Goal: Complete application form

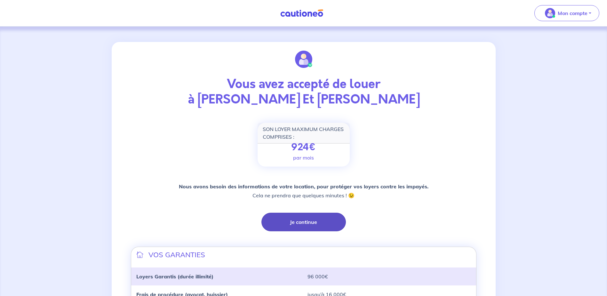
click at [290, 226] on button "Je continue" at bounding box center [303, 222] width 84 height 19
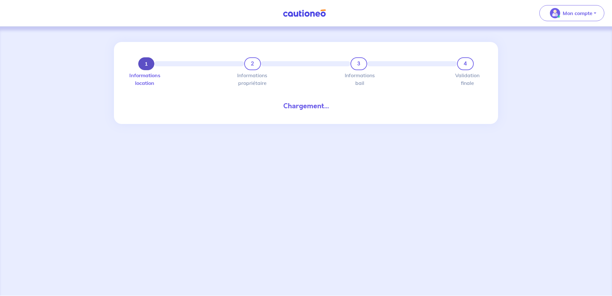
click at [145, 66] on button "1" at bounding box center [146, 63] width 16 height 13
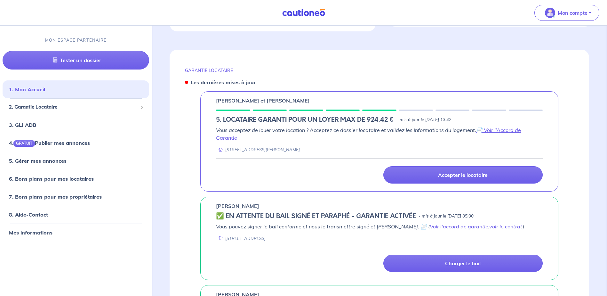
scroll to position [224, 0]
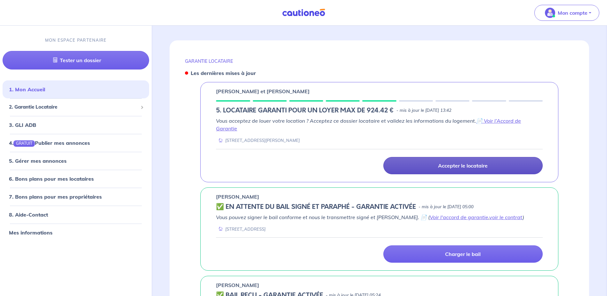
click at [477, 166] on p "Accepter le locataire" at bounding box center [463, 165] width 50 height 6
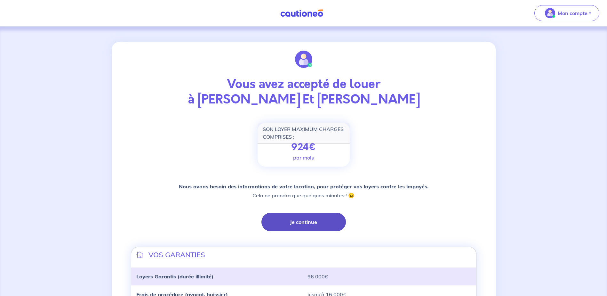
click at [313, 221] on button "Je continue" at bounding box center [303, 222] width 84 height 19
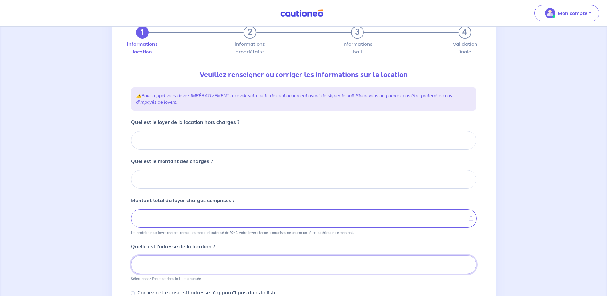
scroll to position [35, 0]
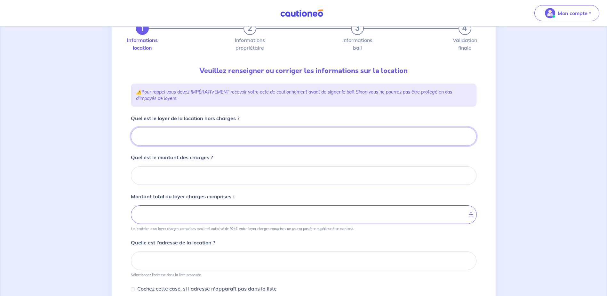
click at [195, 141] on input "Quel est le loyer de la location hors charges ?" at bounding box center [304, 136] width 346 height 19
type input "76"
type input "764"
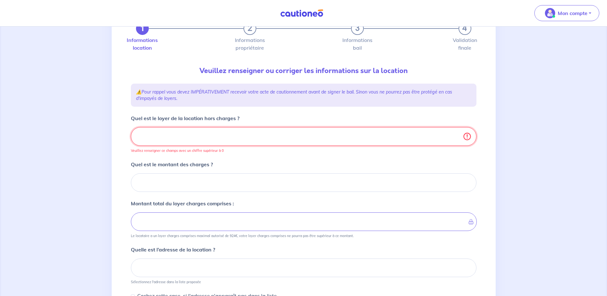
type input "764.1"
type input "764.13"
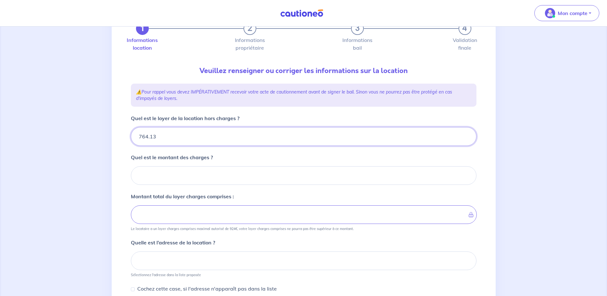
type input "764.13"
click at [155, 176] on input "Quel est le montant des charges ?" at bounding box center [304, 175] width 346 height 19
type input "11"
type input "765.13"
type input "111"
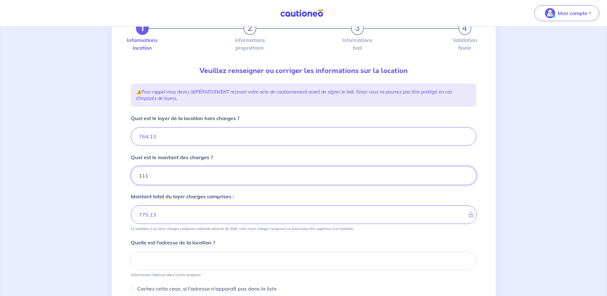
type input "875.13"
type input "764.13"
click at [200, 173] on input "Quel est le montant des charges ?" at bounding box center [304, 175] width 346 height 19
type input "111.26"
type input "875.39"
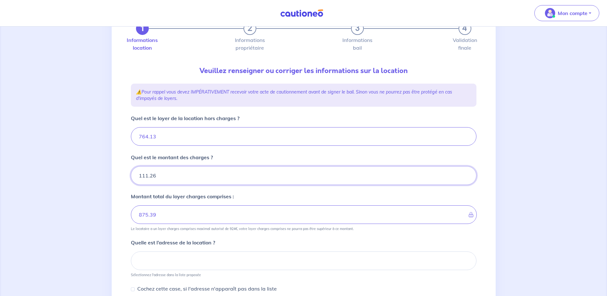
type input "111.26"
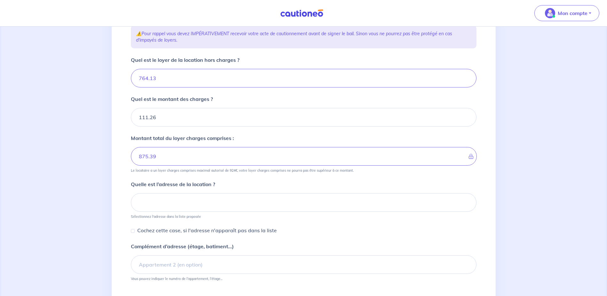
scroll to position [99, 0]
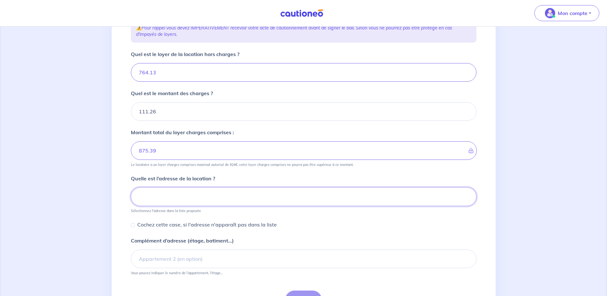
click at [177, 191] on input at bounding box center [304, 196] width 346 height 19
click at [160, 190] on input at bounding box center [304, 196] width 346 height 19
paste input "60 Rue Jean Dussert"
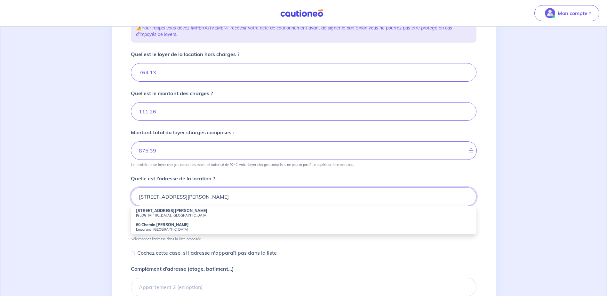
scroll to position [131, 0]
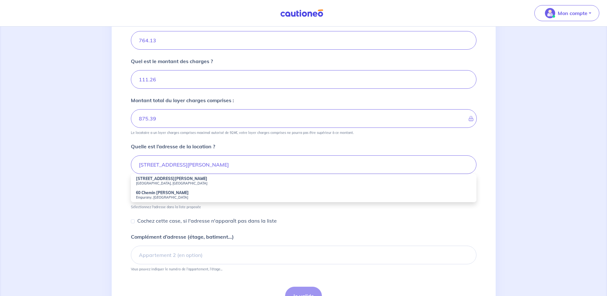
click at [158, 178] on strong "60 Rue Jean Dussert" at bounding box center [171, 178] width 71 height 5
type input "60 Rue Jean Dussert, Marseille, France"
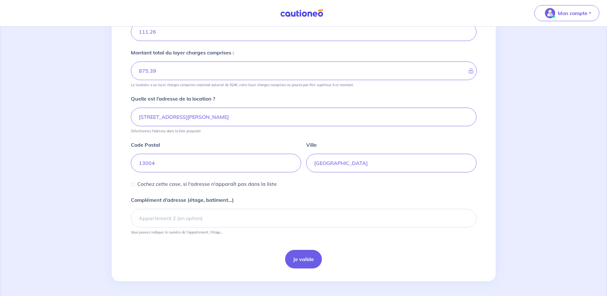
scroll to position [180, 0]
click at [303, 258] on button "Je valide" at bounding box center [303, 258] width 37 height 19
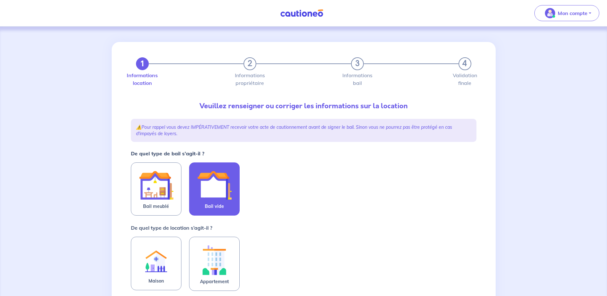
click at [229, 181] on img at bounding box center [214, 185] width 35 height 35
click at [0, 0] on input "Bail vide" at bounding box center [0, 0] width 0 height 0
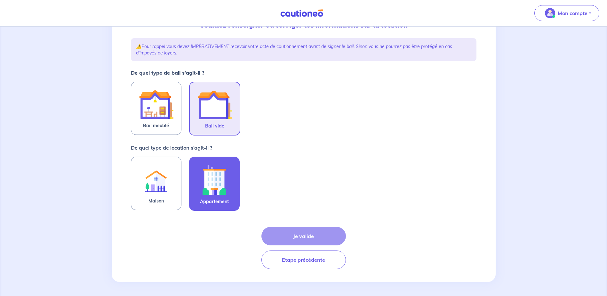
scroll to position [82, 0]
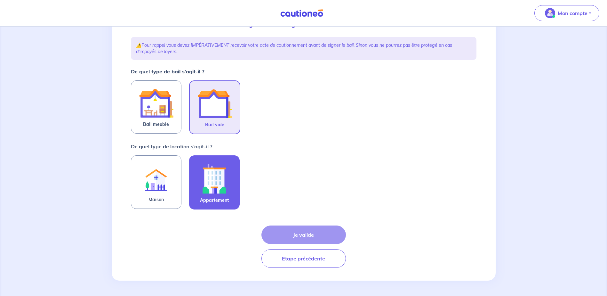
click at [224, 162] on img at bounding box center [214, 179] width 35 height 36
click at [0, 0] on input "Appartement" at bounding box center [0, 0] width 0 height 0
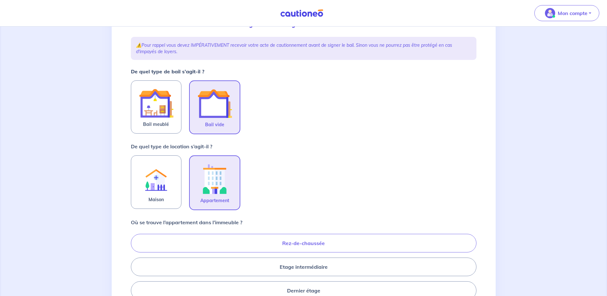
click at [321, 245] on label "Rez-de-chaussée" at bounding box center [304, 243] width 346 height 19
click at [135, 264] on input "Rez-de-chaussée" at bounding box center [133, 266] width 4 height 4
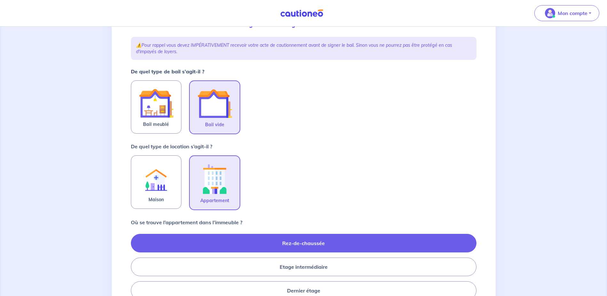
radio input "true"
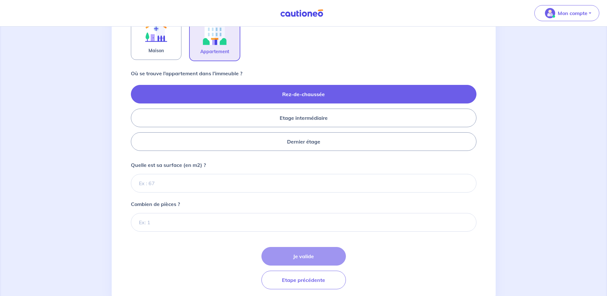
scroll to position [242, 0]
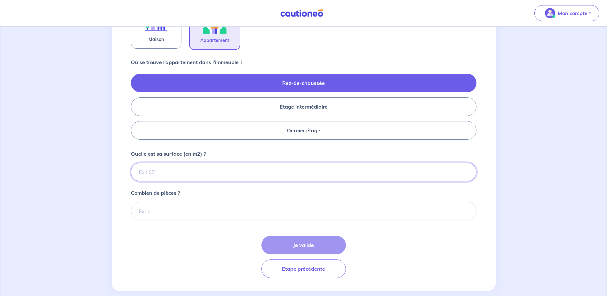
click at [161, 171] on input "Quelle est sa surface (en m2) ?" at bounding box center [304, 172] width 346 height 19
type input "56"
click at [159, 207] on input "Combien de pièces ?" at bounding box center [304, 211] width 346 height 19
type input "2"
drag, startPoint x: 299, startPoint y: 245, endPoint x: 300, endPoint y: 236, distance: 8.7
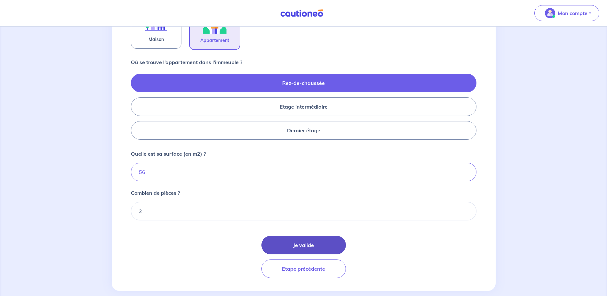
click at [299, 245] on button "Je valide" at bounding box center [303, 245] width 84 height 19
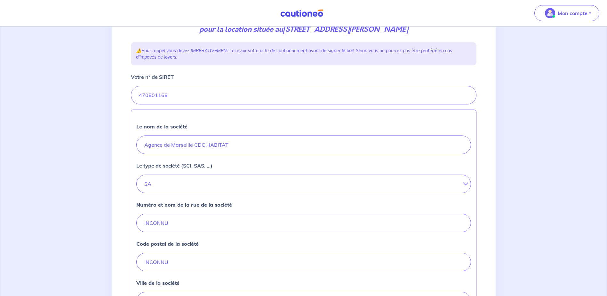
scroll to position [224, 0]
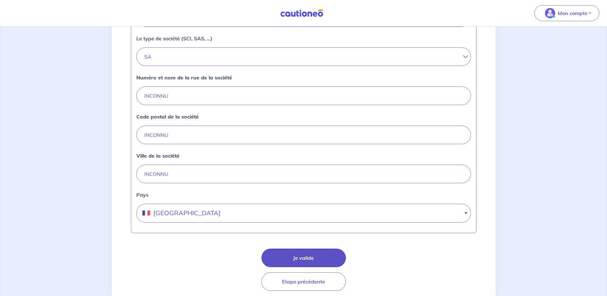
click at [298, 262] on button "Je valide" at bounding box center [303, 257] width 84 height 19
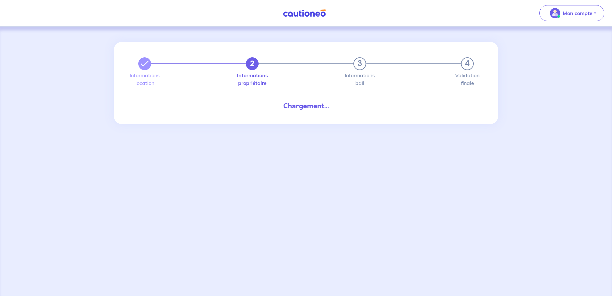
select select "FR"
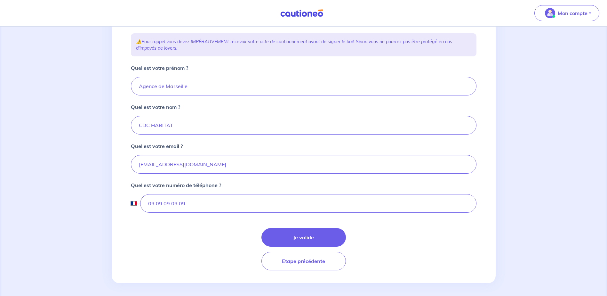
scroll to position [108, 0]
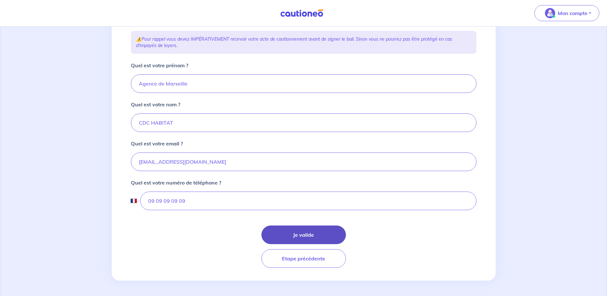
click at [307, 237] on button "Je valide" at bounding box center [303, 234] width 84 height 19
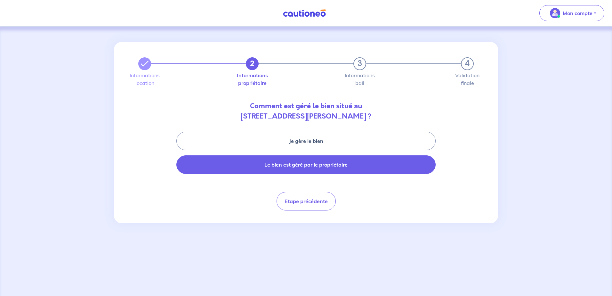
click at [291, 167] on button "Le bien est géré par le propriétaire" at bounding box center [305, 164] width 259 height 19
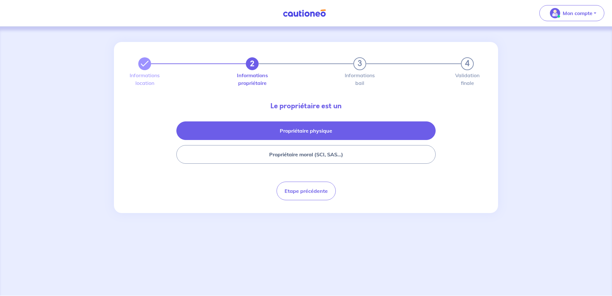
click at [310, 128] on button "Propriétaire physique" at bounding box center [305, 130] width 259 height 19
select select "FR"
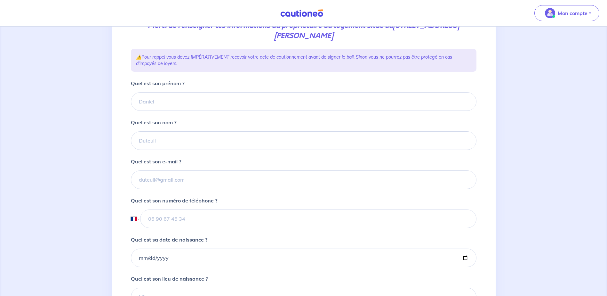
scroll to position [64, 0]
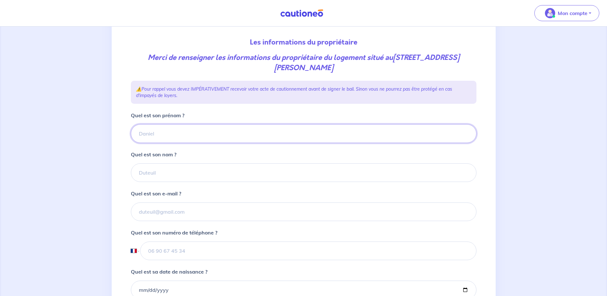
click at [184, 135] on input "Quel est son prénom ?" at bounding box center [304, 133] width 346 height 19
click at [171, 135] on input "moidiva" at bounding box center [304, 133] width 346 height 19
type input "m"
click at [183, 131] on input "Quel est son prénom ?" at bounding box center [304, 133] width 346 height 19
type input "vincent"
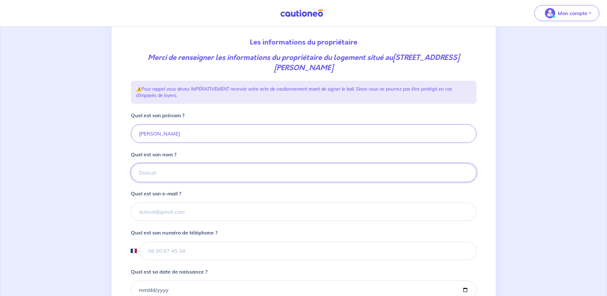
click at [174, 168] on input "Quel est son nom ?" at bounding box center [304, 172] width 346 height 19
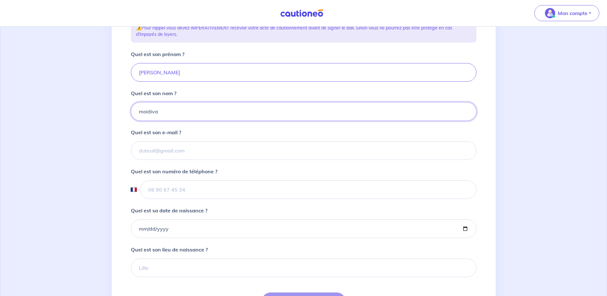
scroll to position [128, 0]
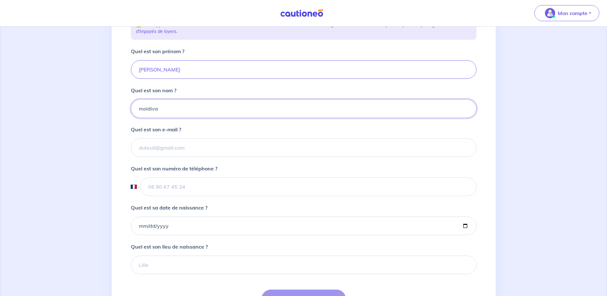
type input "moidiva"
click at [150, 146] on input "Quel est son e-mail ?" at bounding box center [304, 147] width 346 height 19
click at [160, 145] on input "Quel est son e-mail ?" at bounding box center [304, 147] width 346 height 19
paste input "moidivavincent@gmail.com"
type input "moidivavincent@gmail.com"
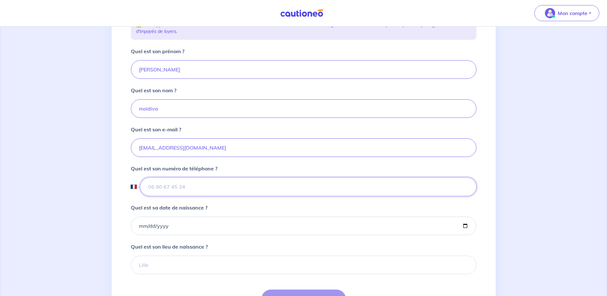
click at [164, 182] on input "tel" at bounding box center [308, 186] width 336 height 19
click at [181, 187] on input "tel" at bounding box center [308, 186] width 336 height 19
paste input "06 93 54 10 86"
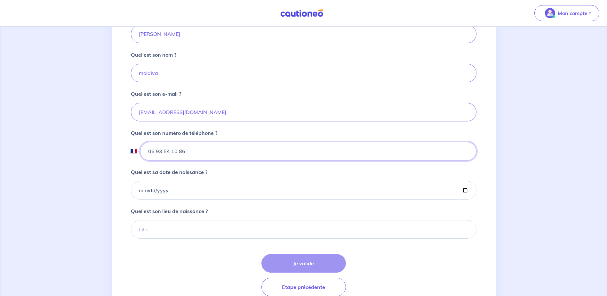
scroll to position [192, 0]
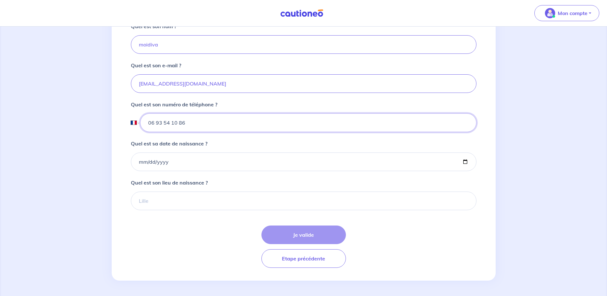
type input "06 93 54 10 86"
click at [164, 163] on input "Quel est sa date de naissance ?" at bounding box center [304, 161] width 346 height 19
click at [140, 162] on input "Quel est sa date de naissance ?" at bounding box center [304, 161] width 346 height 19
type input "1996-05-24"
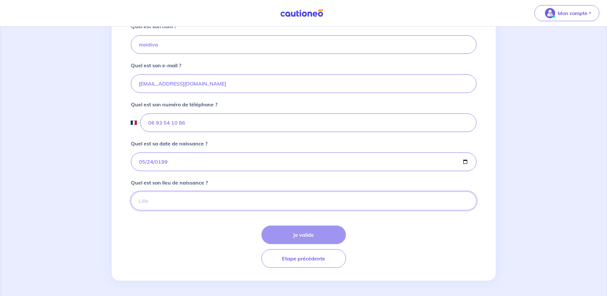
click at [156, 202] on input "Quel est son lieu de naissance ?" at bounding box center [304, 200] width 346 height 19
type input "reunion"
click at [320, 231] on button "Je valide" at bounding box center [303, 234] width 84 height 19
click at [298, 233] on button "Je valide" at bounding box center [303, 234] width 84 height 19
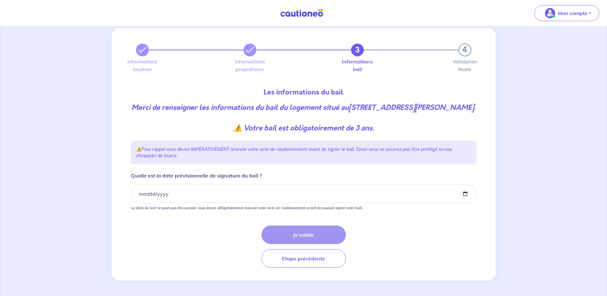
scroll to position [24, 0]
click at [158, 191] on input "Quelle est la date prévisionnelle de signature du bail ?" at bounding box center [304, 193] width 346 height 19
click at [466, 193] on input "Quelle est la date prévisionnelle de signature du bail ?" at bounding box center [304, 193] width 346 height 19
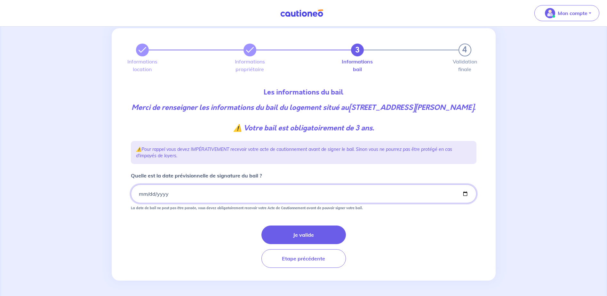
type input "2025-09-09"
